Goal: Check status: Check status

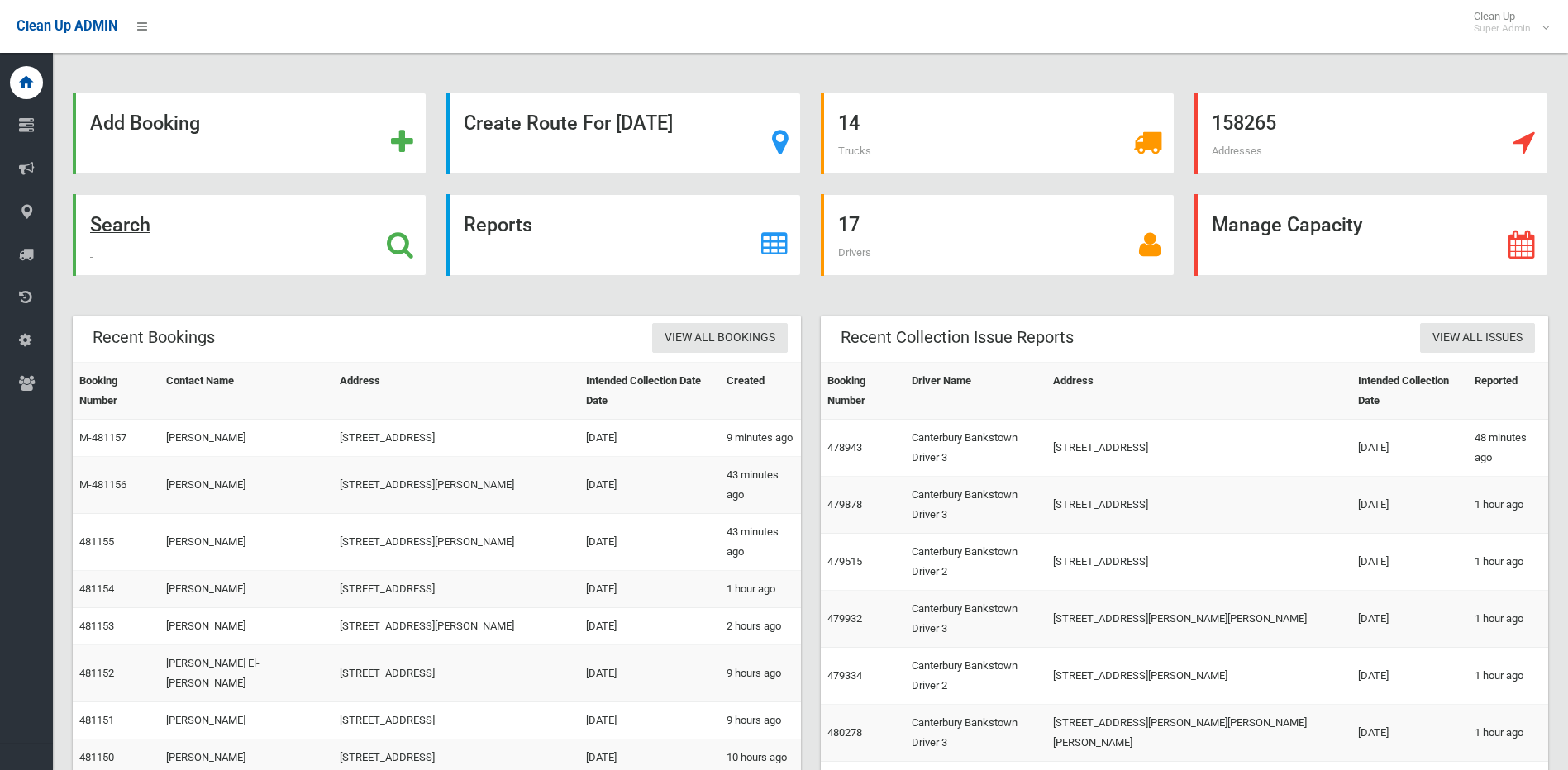
click at [391, 233] on icon at bounding box center [400, 244] width 26 height 28
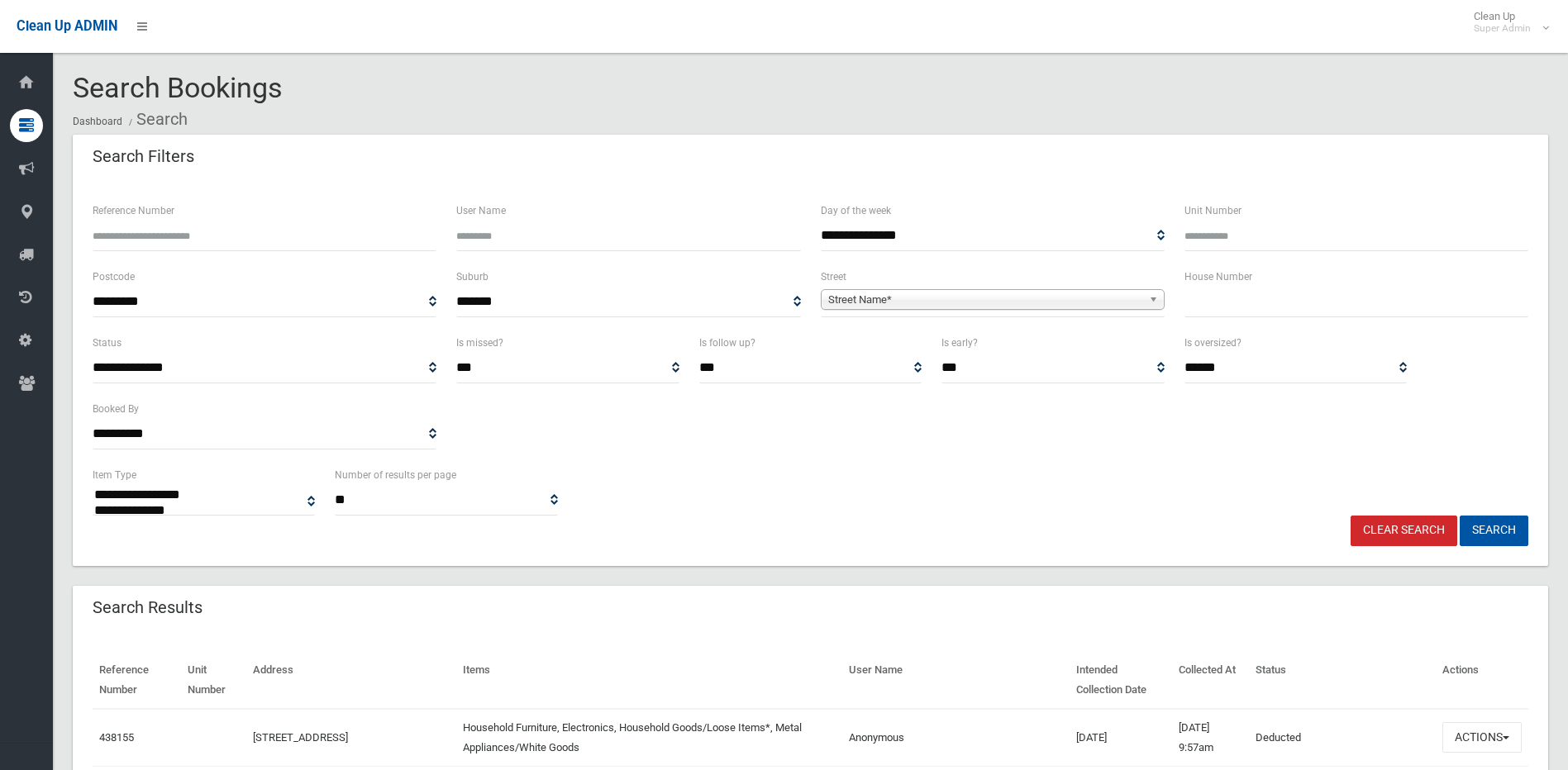
select select
drag, startPoint x: 0, startPoint y: 0, endPoint x: 391, endPoint y: 231, distance: 454.1
click at [391, 234] on input "Reference Number" at bounding box center [264, 235] width 344 height 30
type input "******"
click at [1460, 516] on button "Search" at bounding box center [1493, 531] width 69 height 30
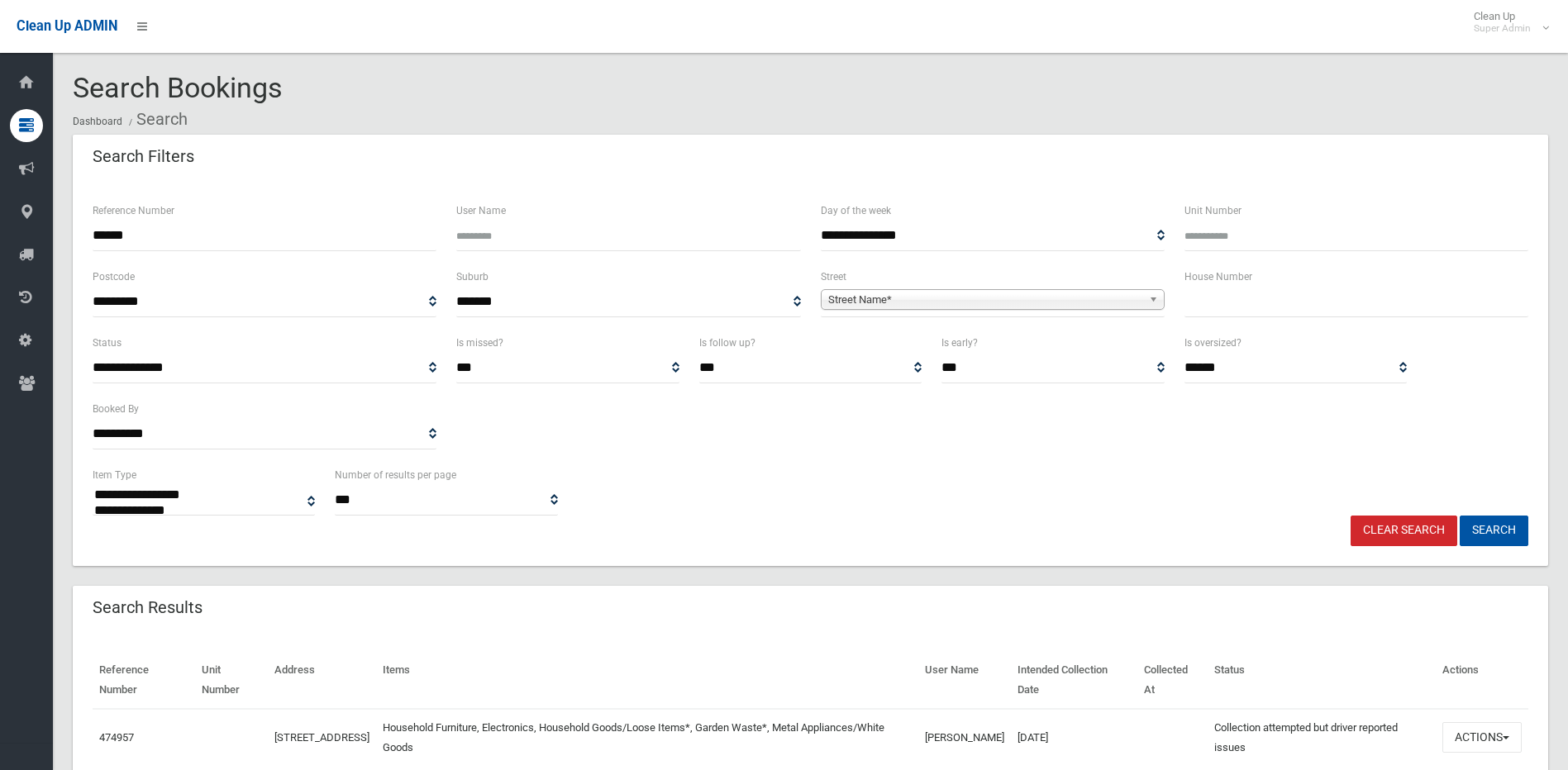
select select
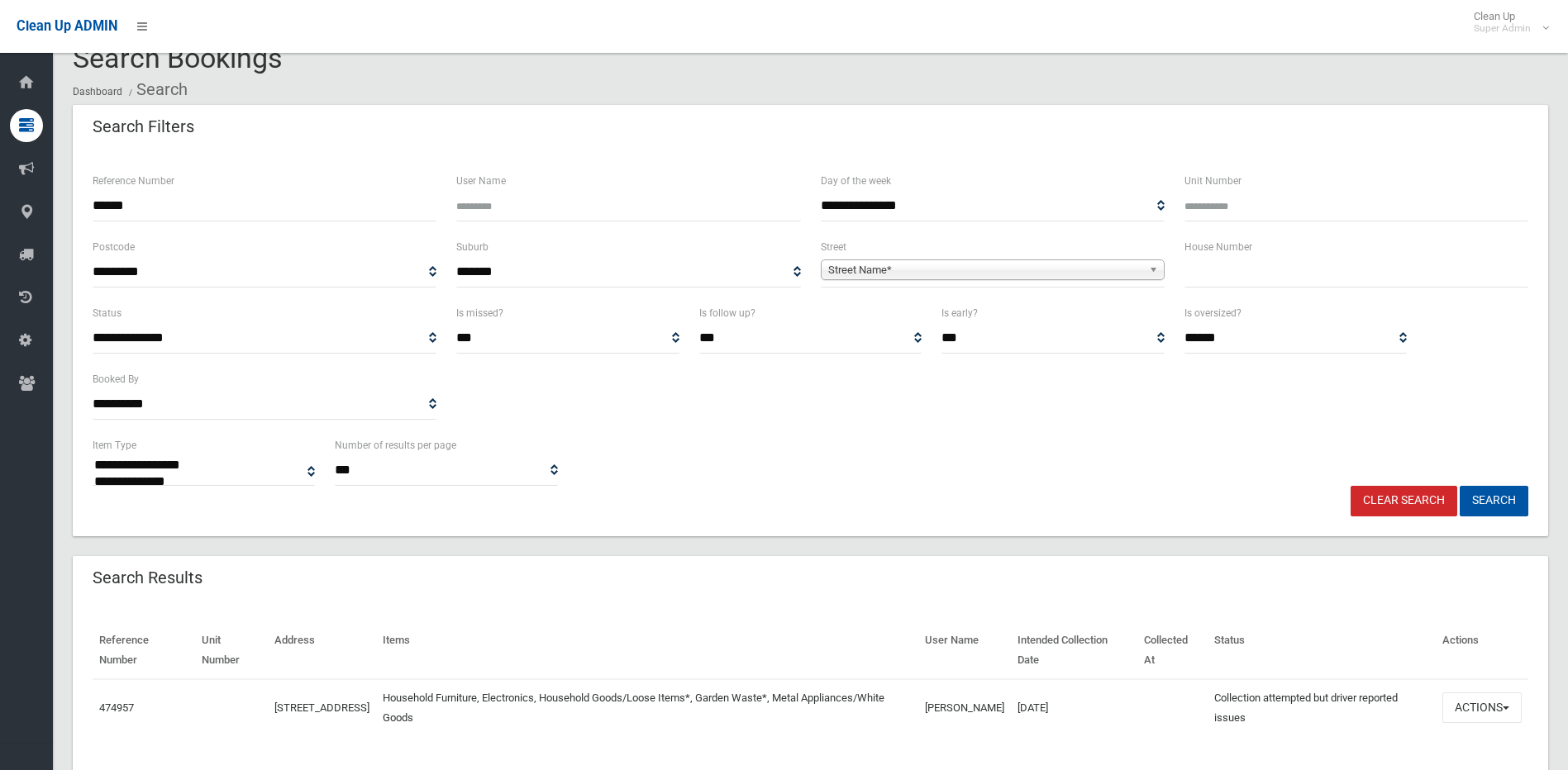
scroll to position [75, 0]
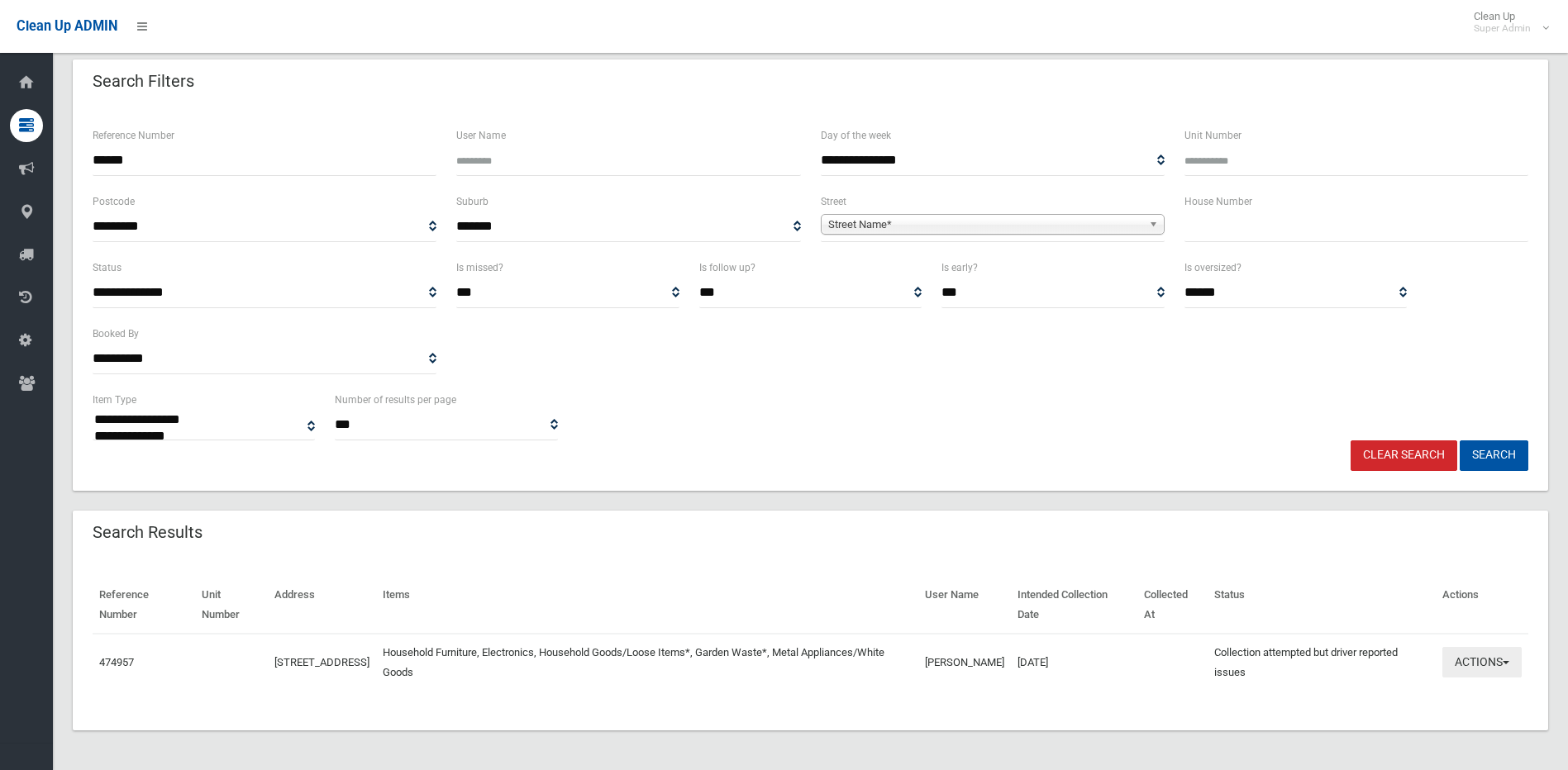
click at [1471, 660] on button "Actions" at bounding box center [1482, 662] width 80 height 30
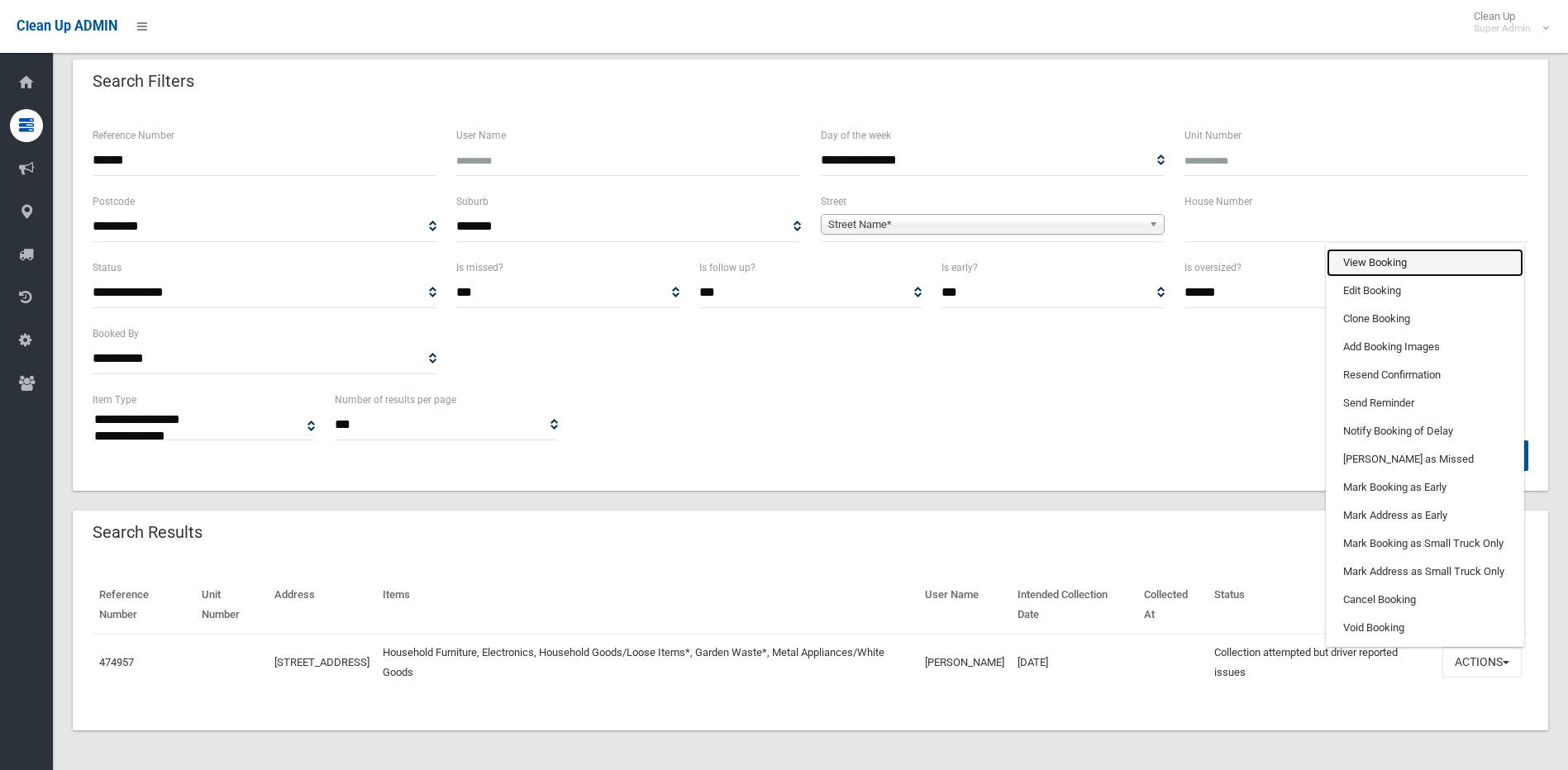
click at [1385, 269] on link "View Booking" at bounding box center [1425, 263] width 197 height 28
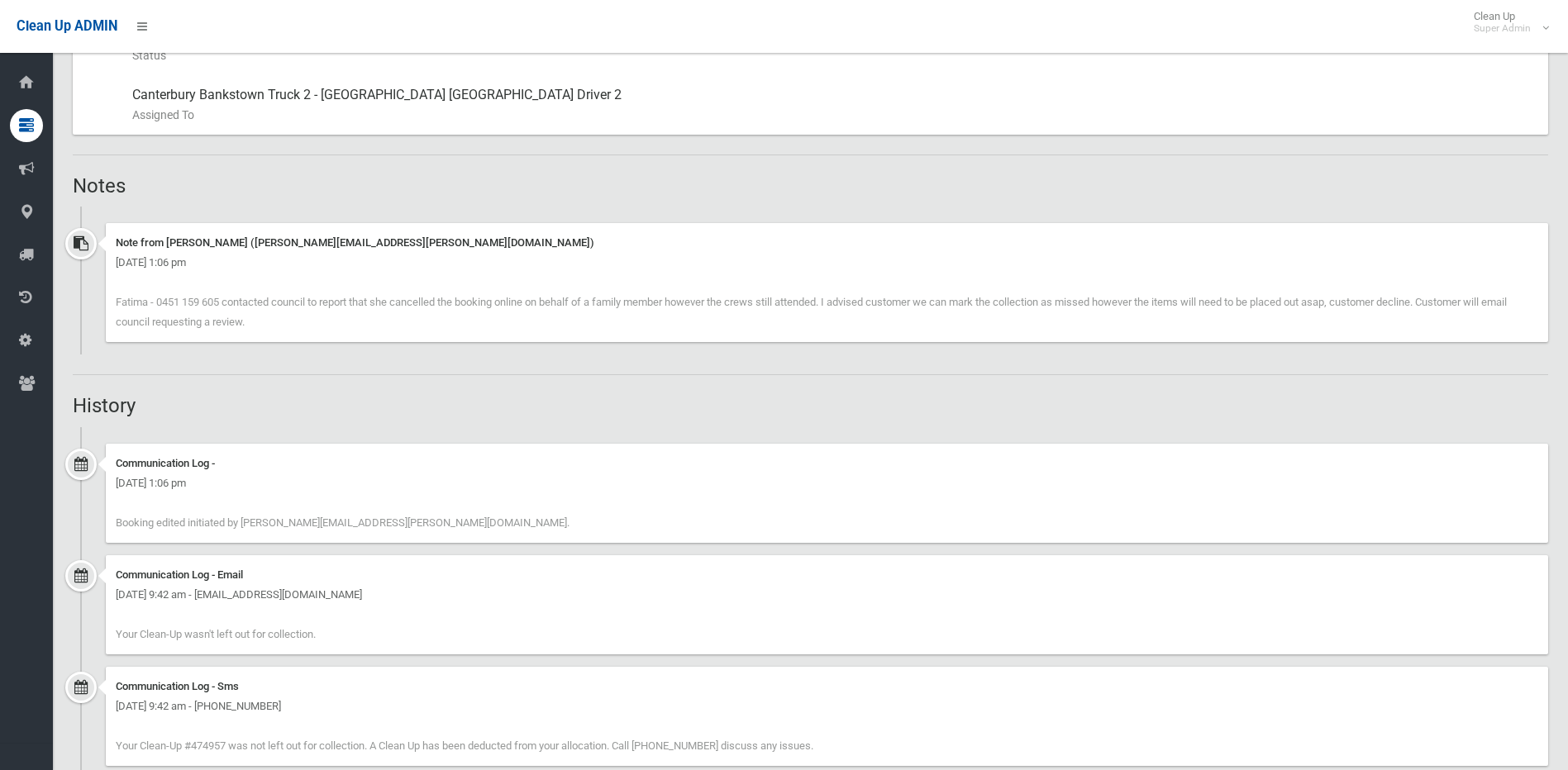
scroll to position [909, 0]
